Goal: Communication & Community: Ask a question

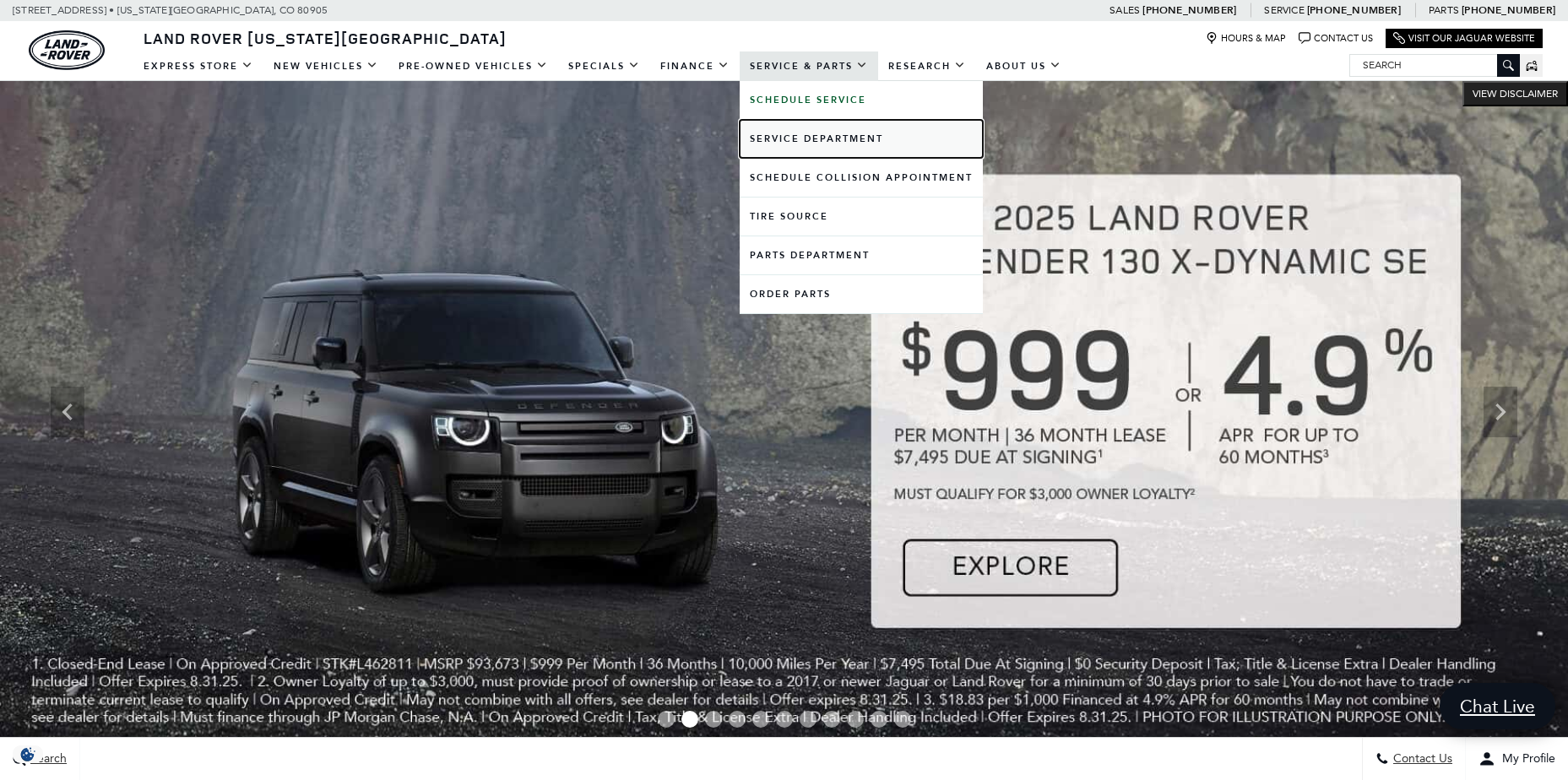
click at [788, 135] on link "Service Department" at bounding box center [861, 139] width 243 height 38
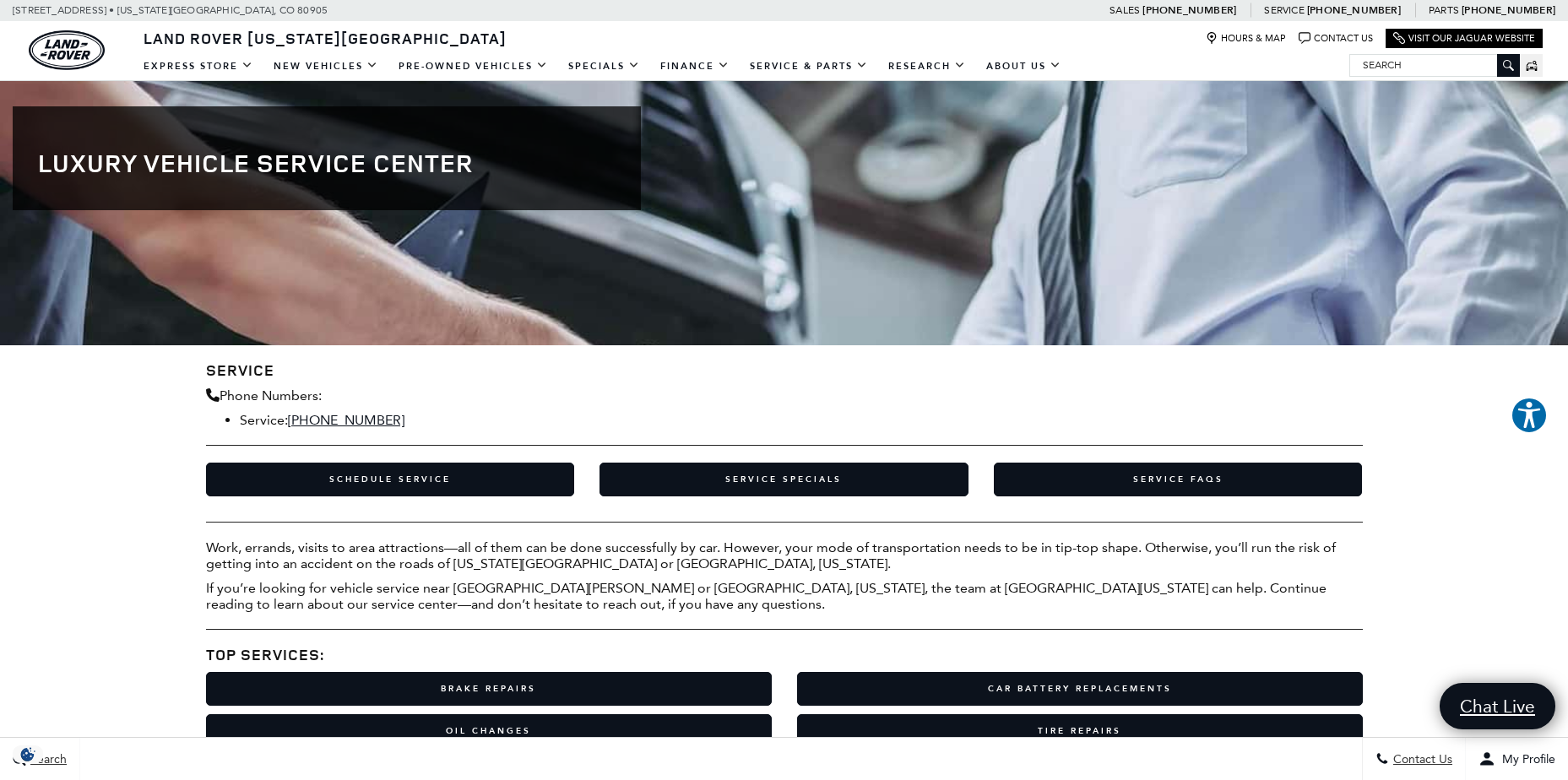
scroll to position [64, 0]
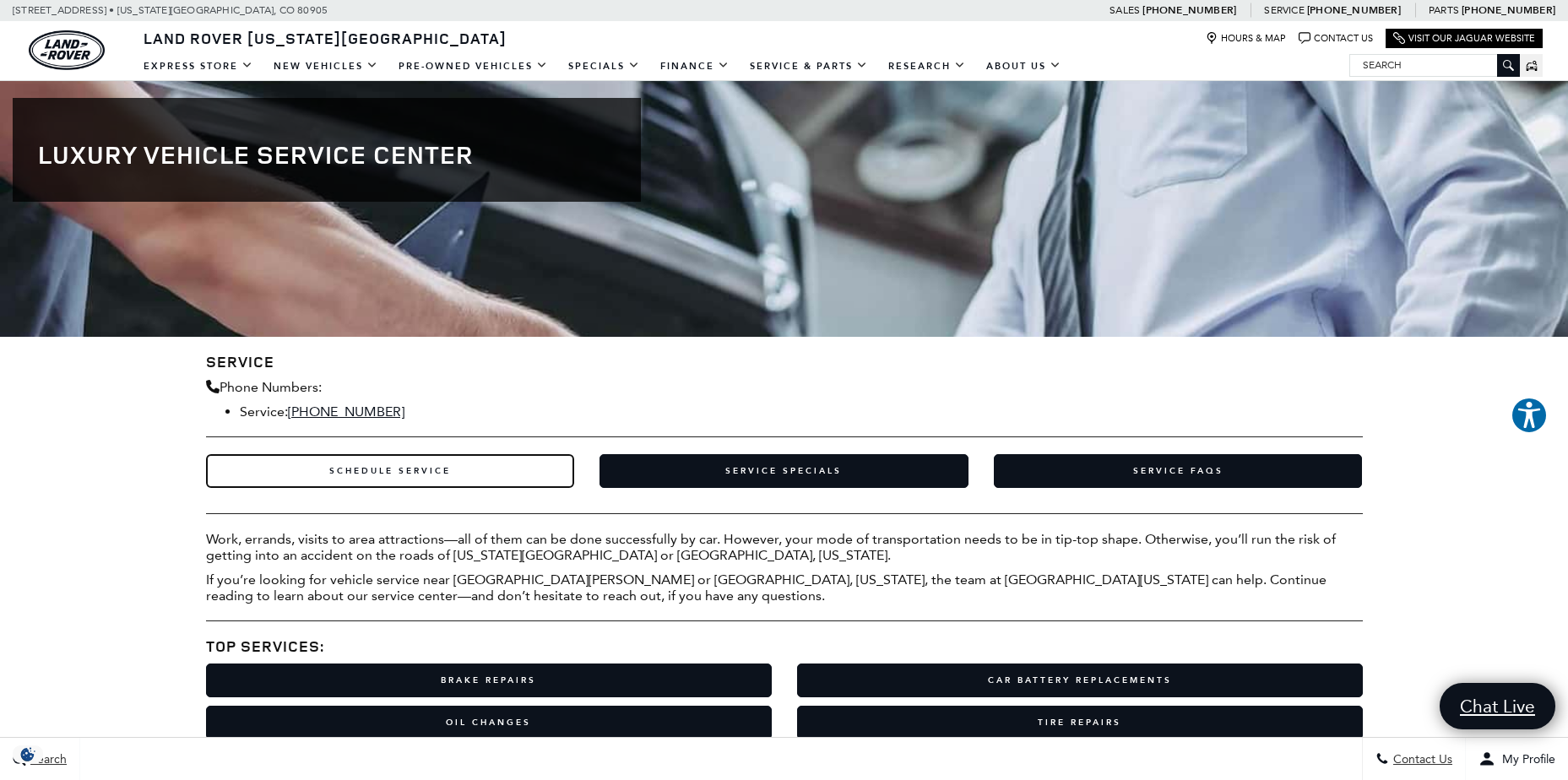
click at [427, 481] on link "Schedule Service" at bounding box center [389, 471] width 368 height 34
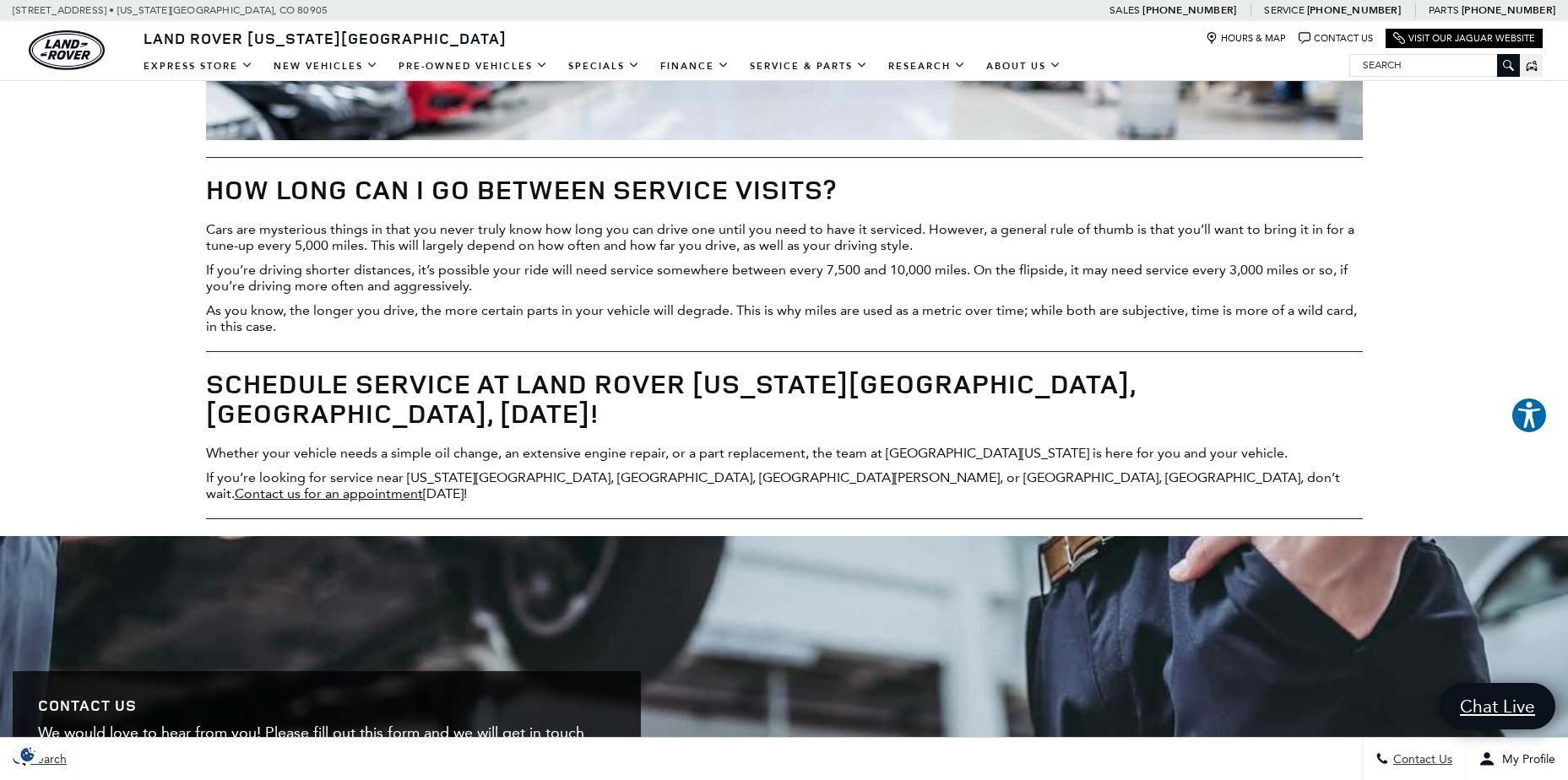
scroll to position [2747, 0]
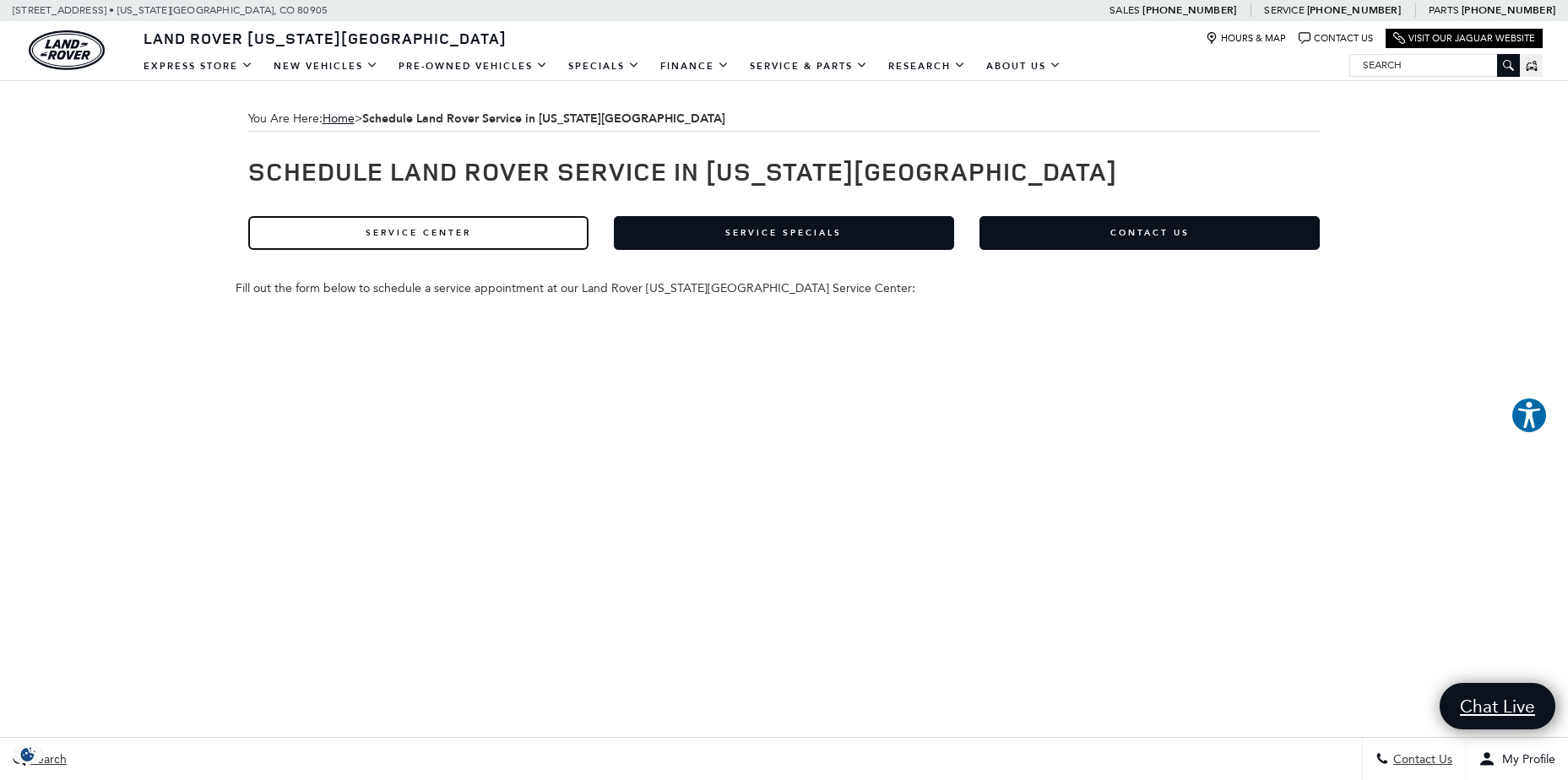
click at [435, 230] on link "Service Center" at bounding box center [418, 234] width 341 height 34
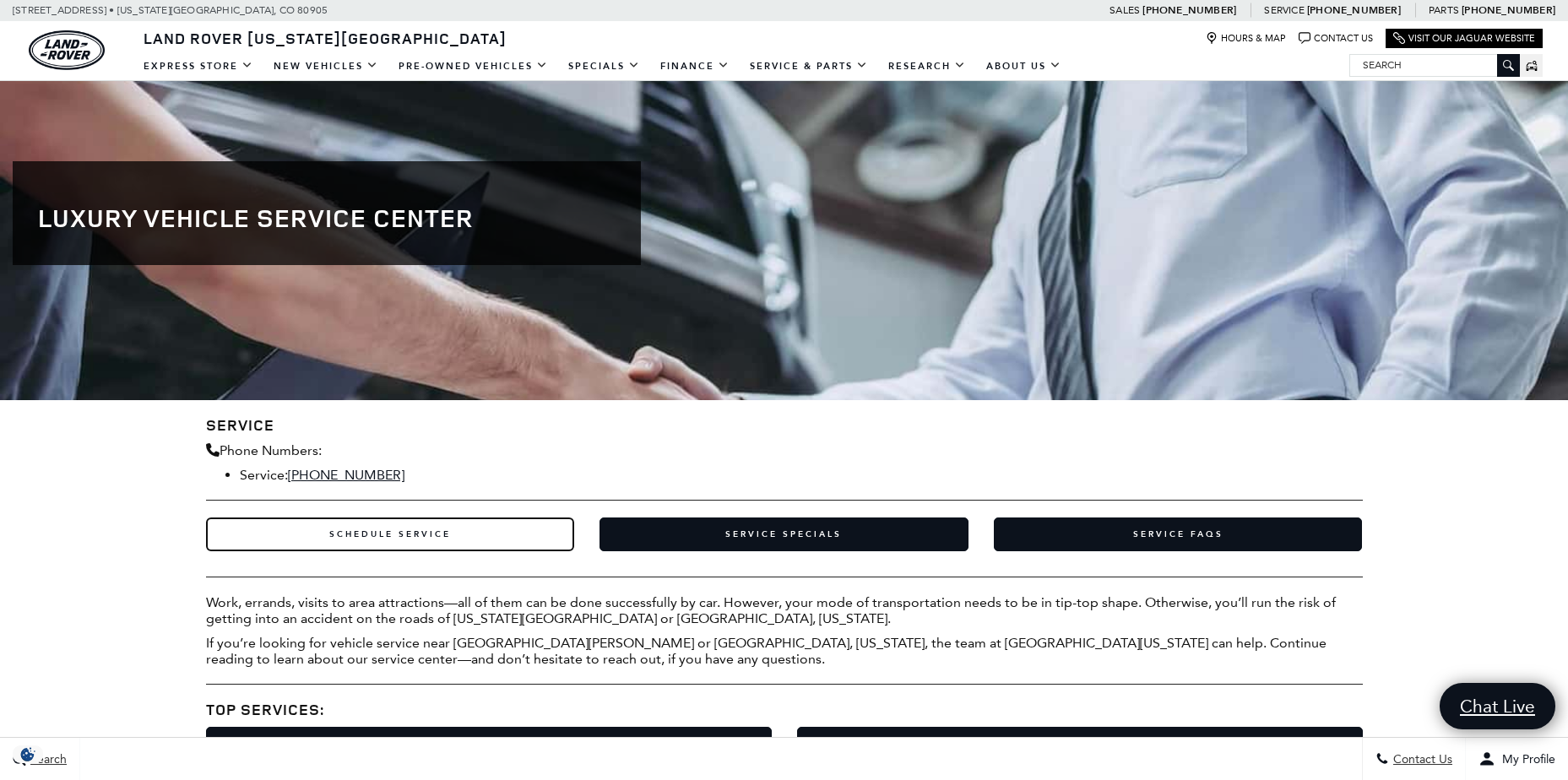
click at [415, 530] on link "Schedule Service" at bounding box center [389, 535] width 368 height 34
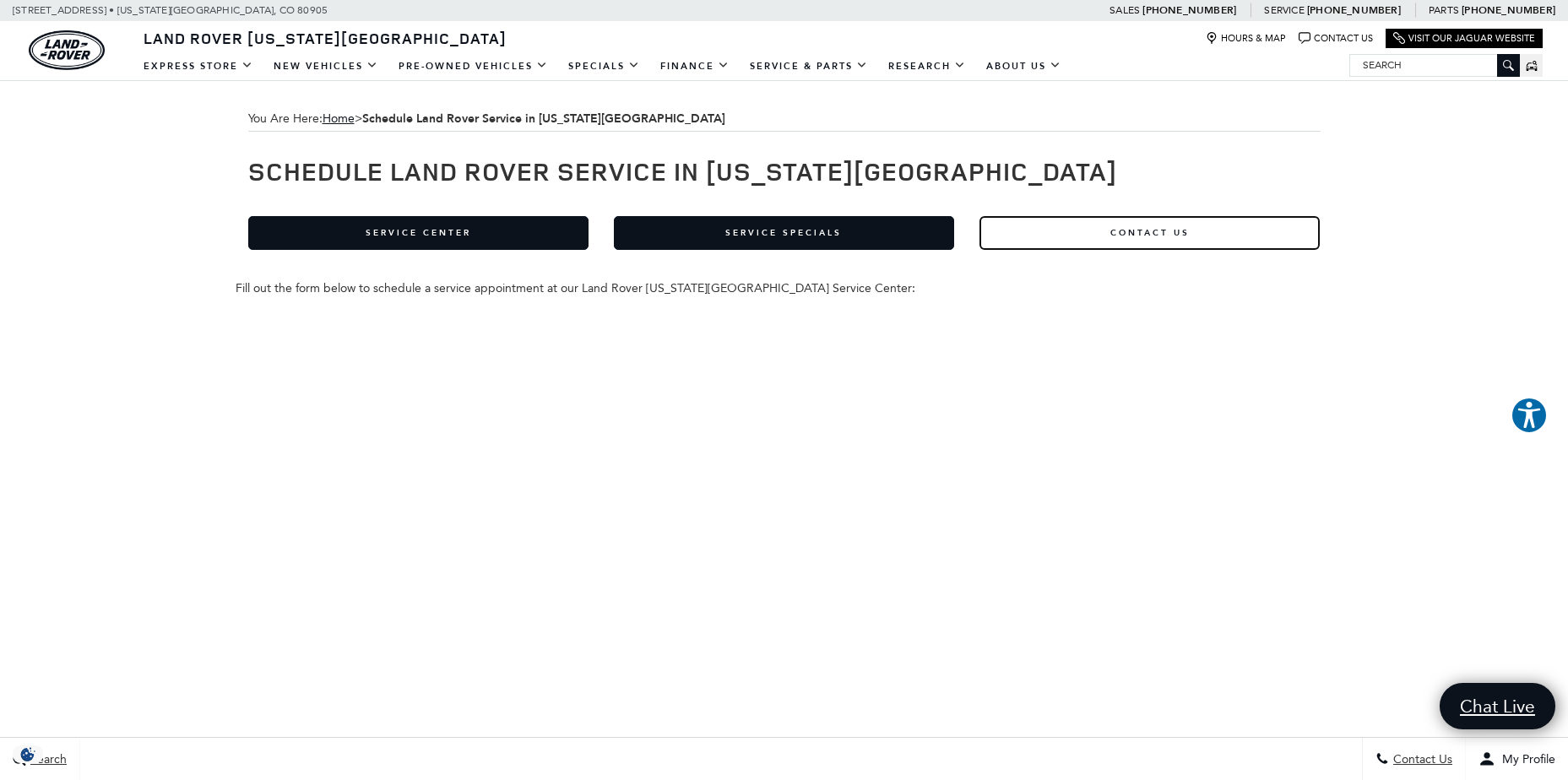
click at [1127, 231] on link "Contact Us" at bounding box center [1149, 234] width 341 height 34
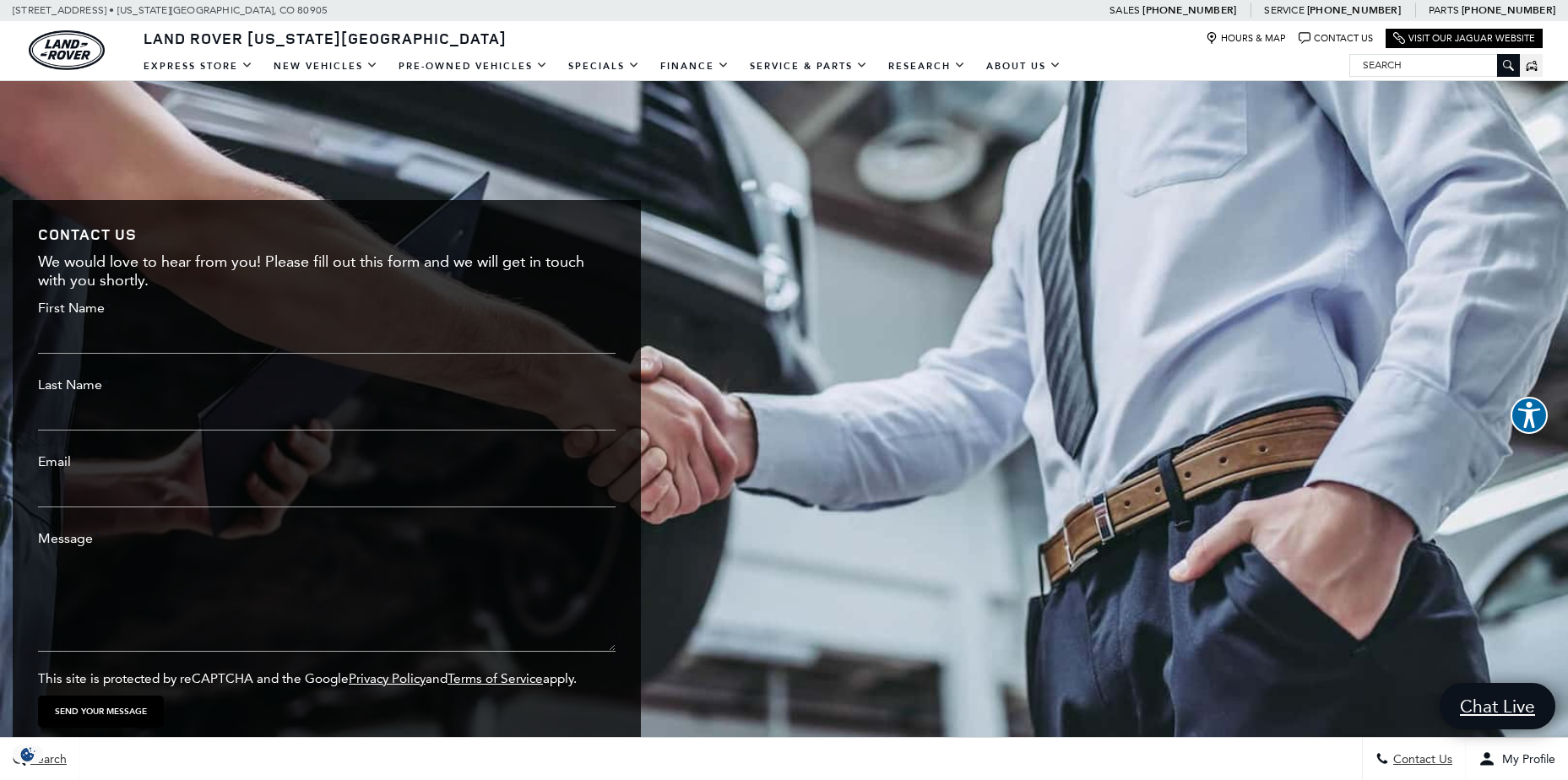
scroll to position [3147, 0]
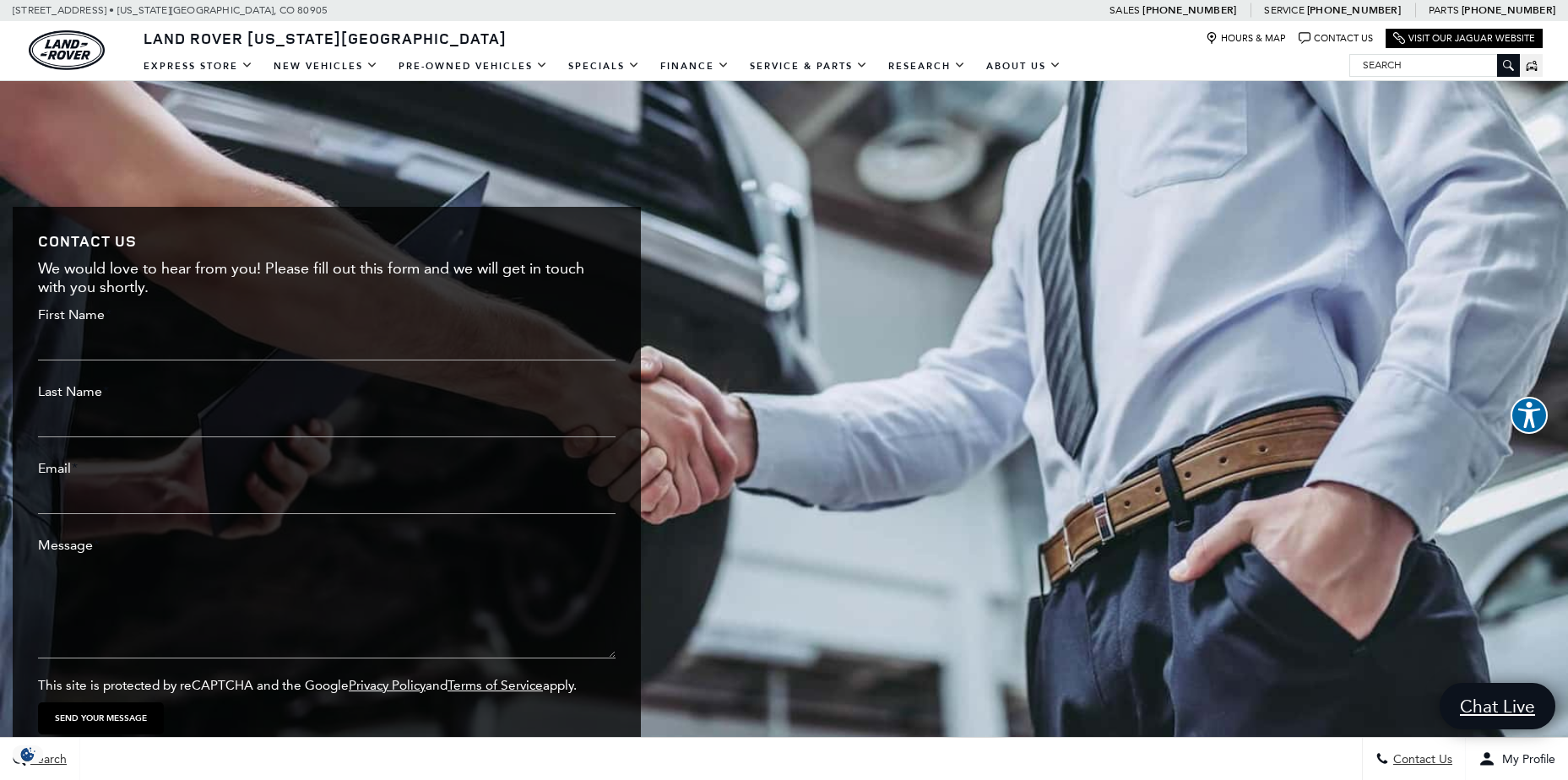
click at [69, 327] on input "First Name *" at bounding box center [326, 344] width 577 height 34
type input "[PERSON_NAME]"
type input "[EMAIL_ADDRESS][DOMAIN_NAME]"
click at [80, 557] on textarea "Message *" at bounding box center [326, 608] width 577 height 101
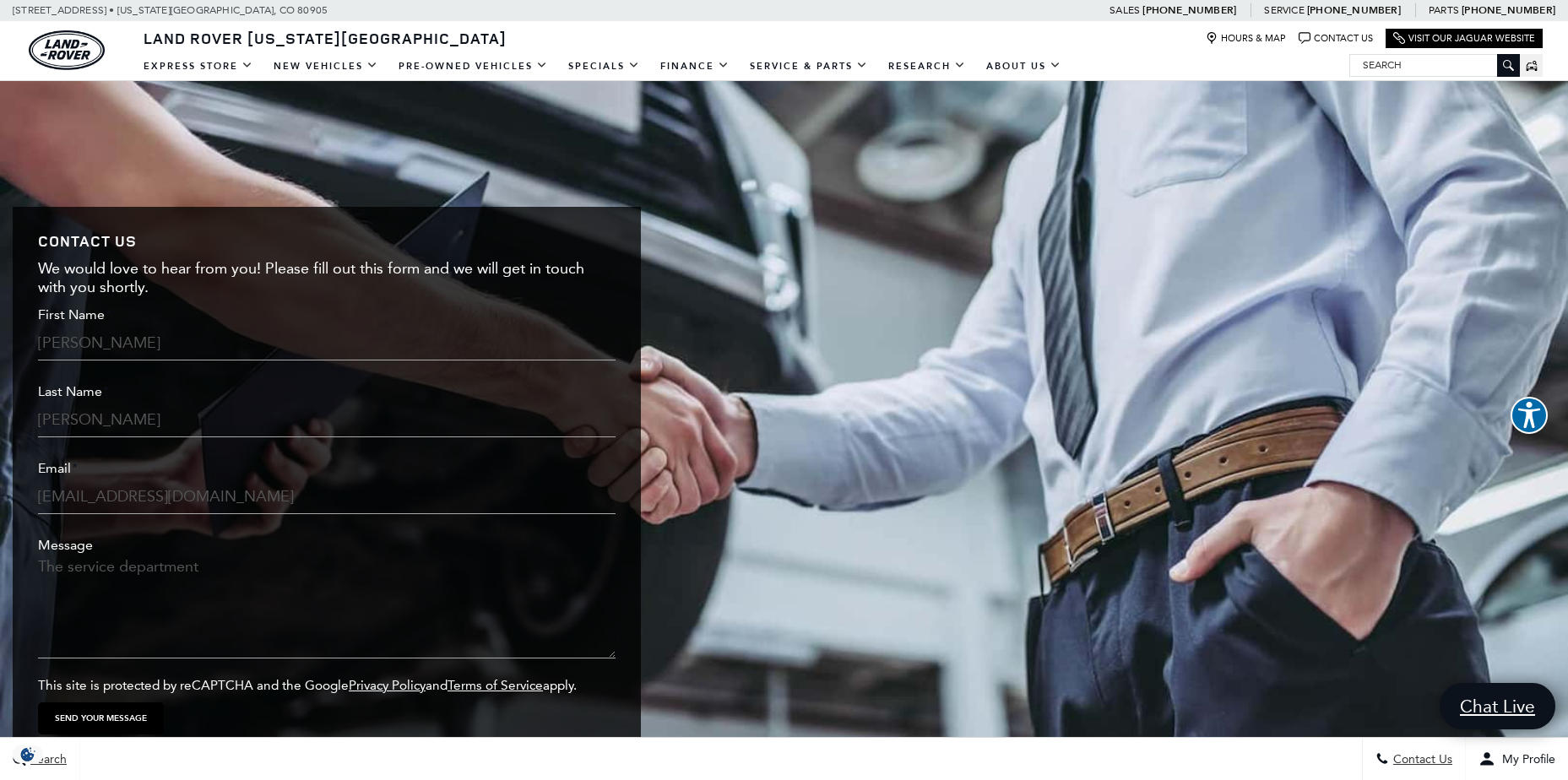
click at [262, 557] on textarea "The service department" at bounding box center [326, 608] width 577 height 101
click at [504, 557] on textarea "The service department ordered parts for my leaking rear window." at bounding box center [326, 608] width 577 height 101
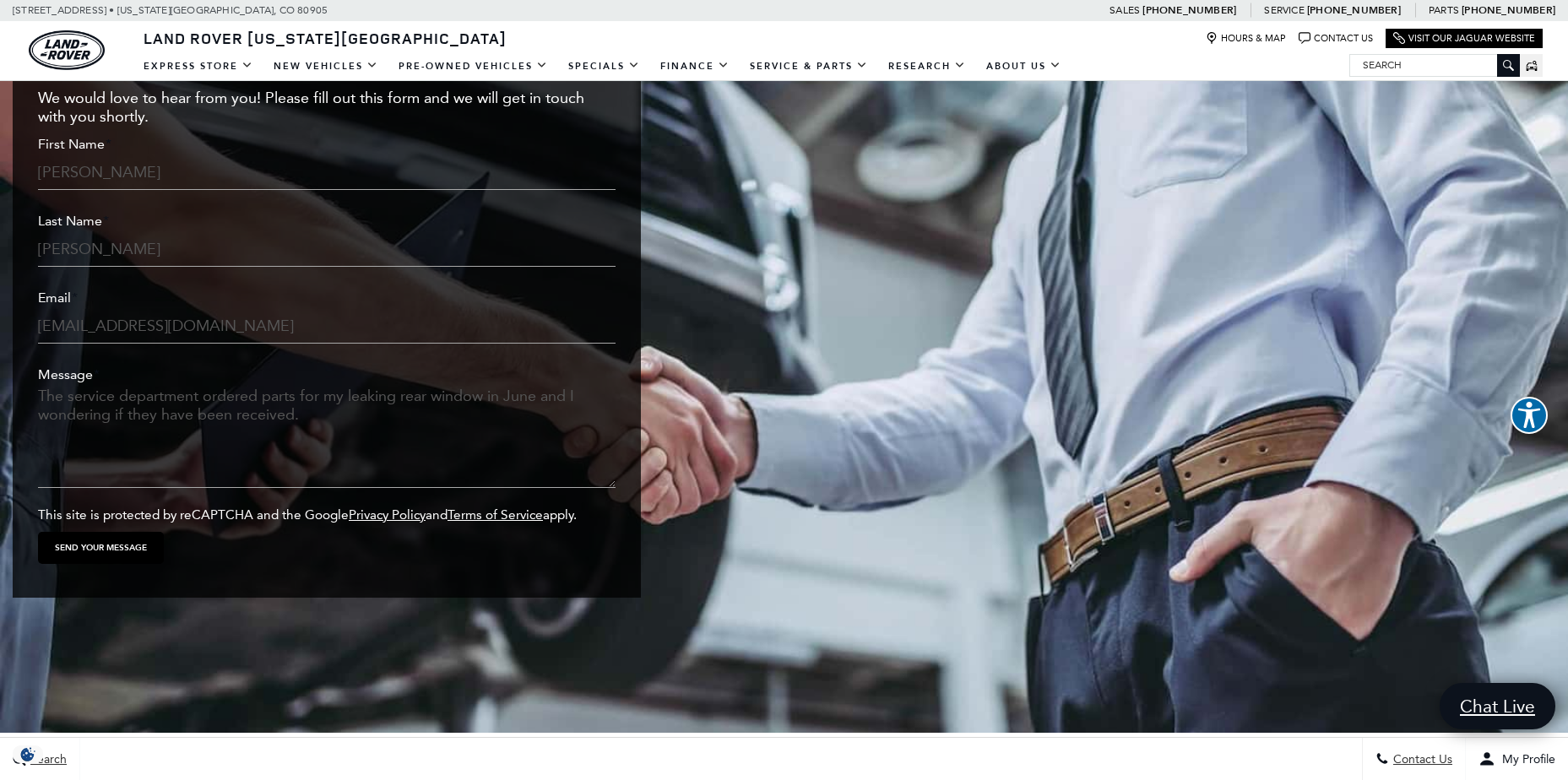
scroll to position [3316, 0]
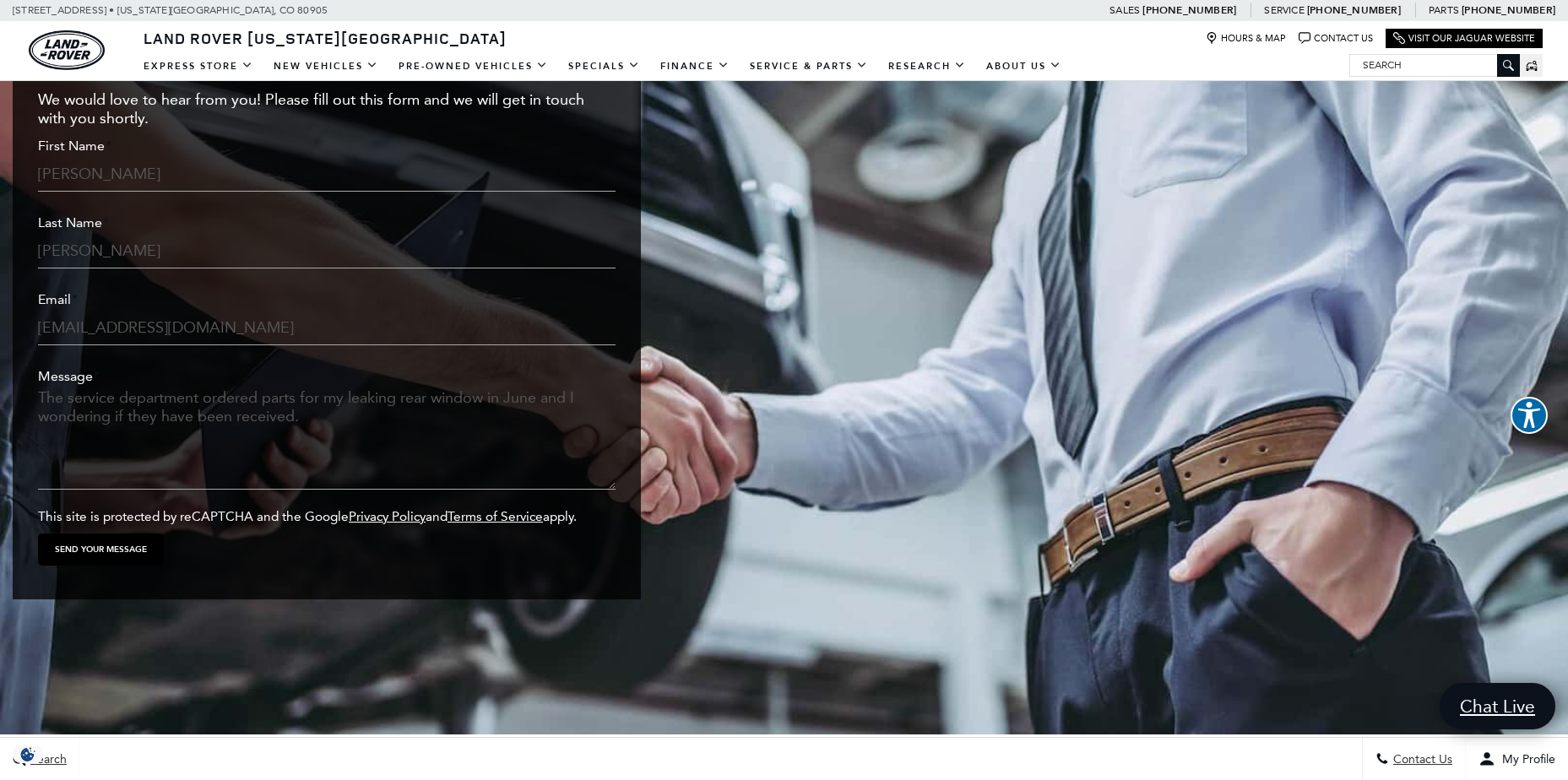
type textarea "The service department ordered parts for my leaking rear window in June and I w…"
click at [133, 534] on input "Send your message" at bounding box center [100, 549] width 126 height 32
